Goal: Check status: Check status

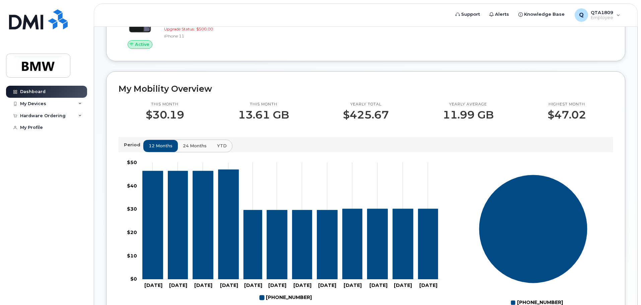
scroll to position [134, 0]
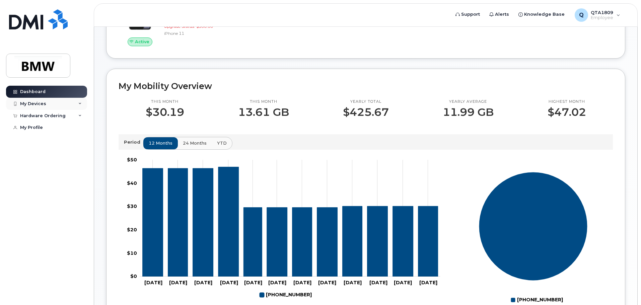
click at [79, 101] on div "My Devices" at bounding box center [46, 104] width 81 height 12
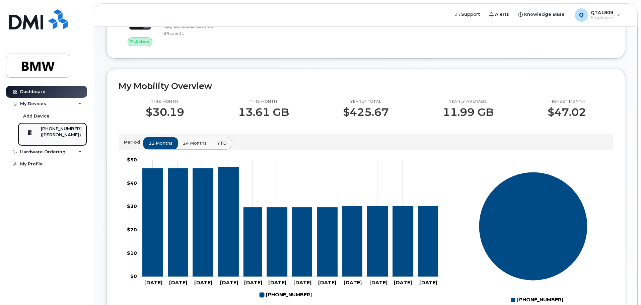
click at [68, 132] on div "([PERSON_NAME])" at bounding box center [61, 135] width 41 height 6
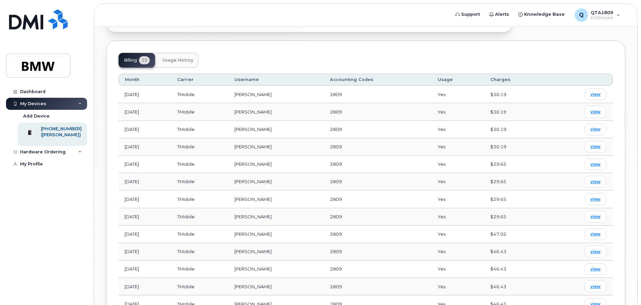
scroll to position [234, 0]
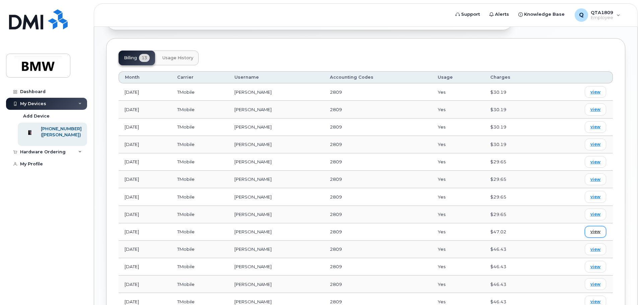
click at [594, 229] on span "view" at bounding box center [595, 232] width 10 height 6
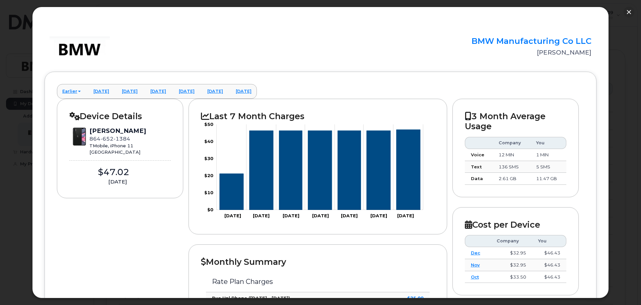
scroll to position [152, 0]
click at [257, 92] on link "[DATE]" at bounding box center [243, 91] width 26 height 15
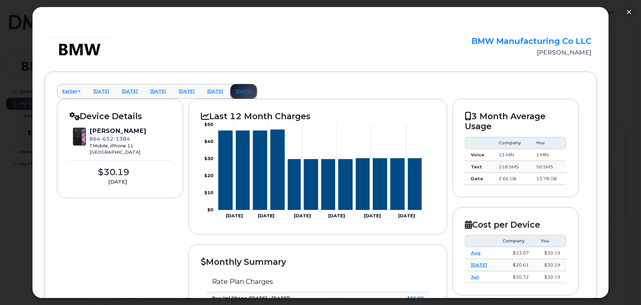
scroll to position [0, 0]
click at [628, 12] on button "button" at bounding box center [628, 12] width 11 height 11
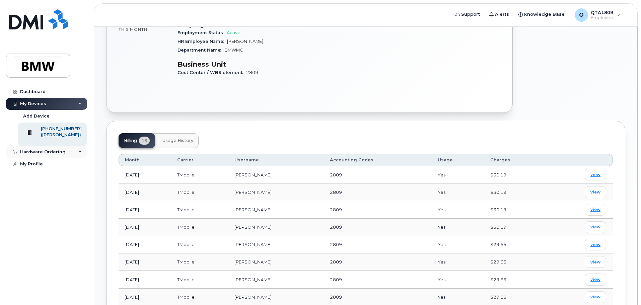
click at [80, 154] on icon at bounding box center [79, 151] width 3 height 3
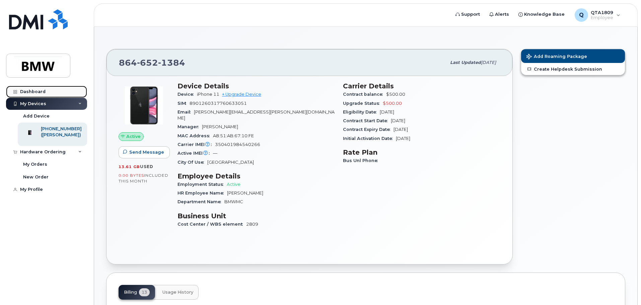
click at [44, 92] on div "Dashboard" at bounding box center [32, 91] width 25 height 5
